Goal: Task Accomplishment & Management: Use online tool/utility

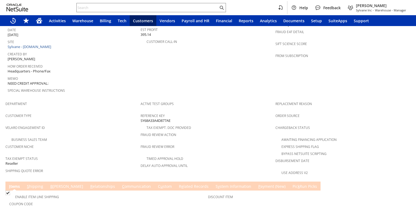
scroll to position [179, 0]
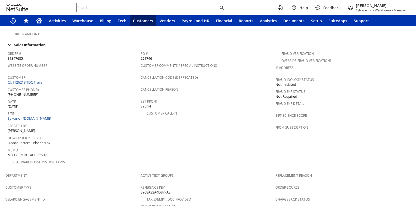
click at [38, 80] on link "CU1126218 TDC Trailer" at bounding box center [27, 82] width 38 height 5
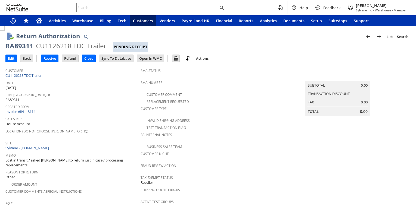
scroll to position [215, 0]
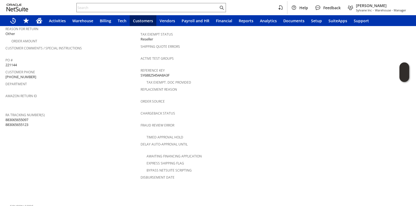
scroll to position [0, 0]
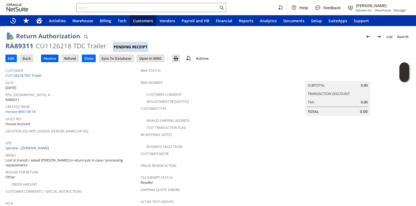
click at [53, 57] on input "Receive" at bounding box center [49, 58] width 17 height 7
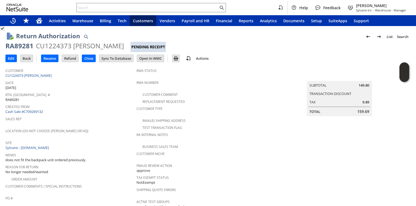
click at [101, 109] on div "Created From Cash Sale #C709269132" at bounding box center [69, 109] width 128 height 12
click at [55, 60] on input "Receive" at bounding box center [49, 58] width 17 height 7
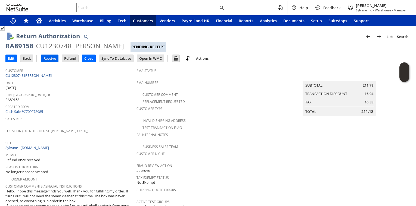
click at [48, 60] on input "Receive" at bounding box center [49, 58] width 17 height 7
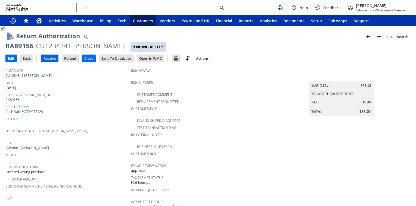
click at [47, 60] on input "Receive" at bounding box center [49, 58] width 17 height 7
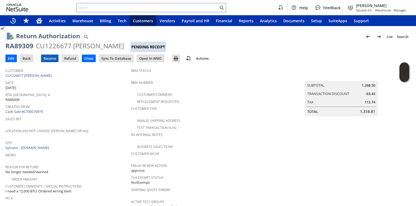
click at [53, 60] on input "Receive" at bounding box center [49, 58] width 17 height 7
click at [50, 60] on input "Receive" at bounding box center [49, 58] width 17 height 7
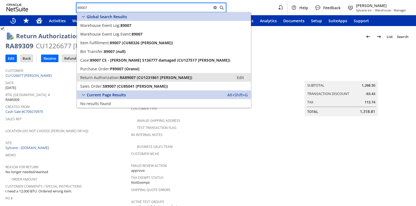
type input "89007"
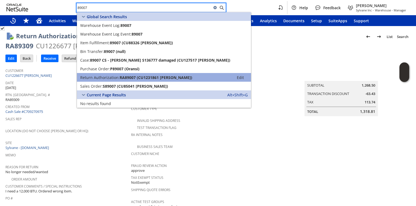
click at [156, 79] on span "RA89007 (CU1231861 Inna Bodnar)" at bounding box center [156, 77] width 73 height 5
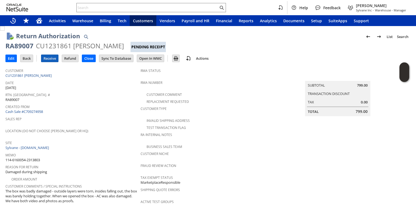
click at [46, 58] on input "Receive" at bounding box center [49, 58] width 17 height 7
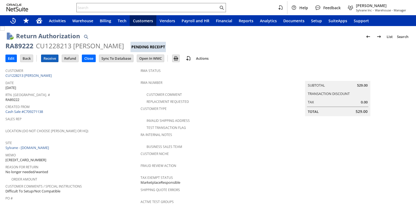
click at [50, 58] on input "Receive" at bounding box center [49, 58] width 17 height 7
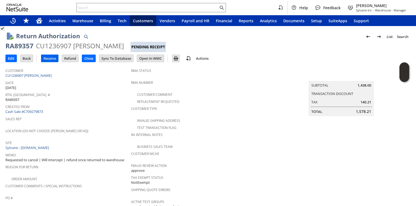
click at [49, 59] on input "Receive" at bounding box center [49, 58] width 17 height 7
